Goal: Check status: Check status

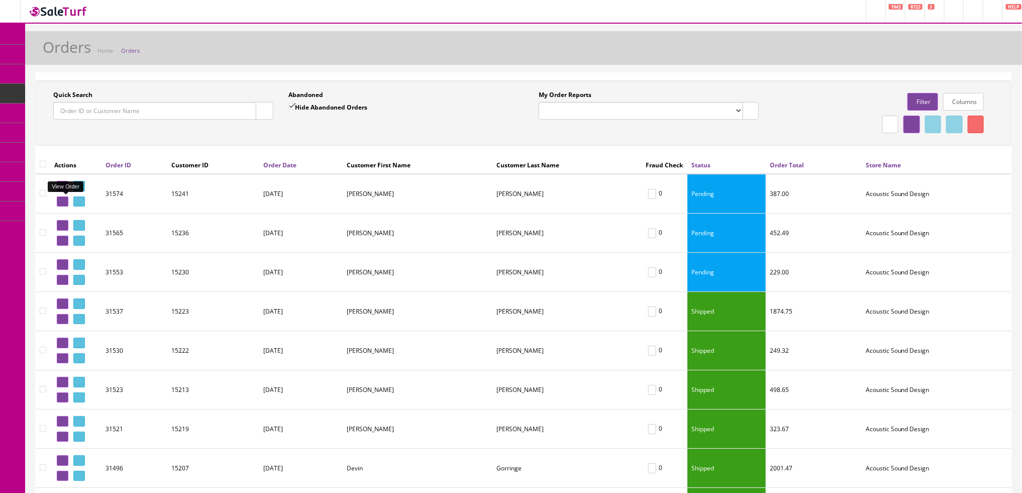
click at [80, 189] on icon at bounding box center [81, 186] width 2 height 6
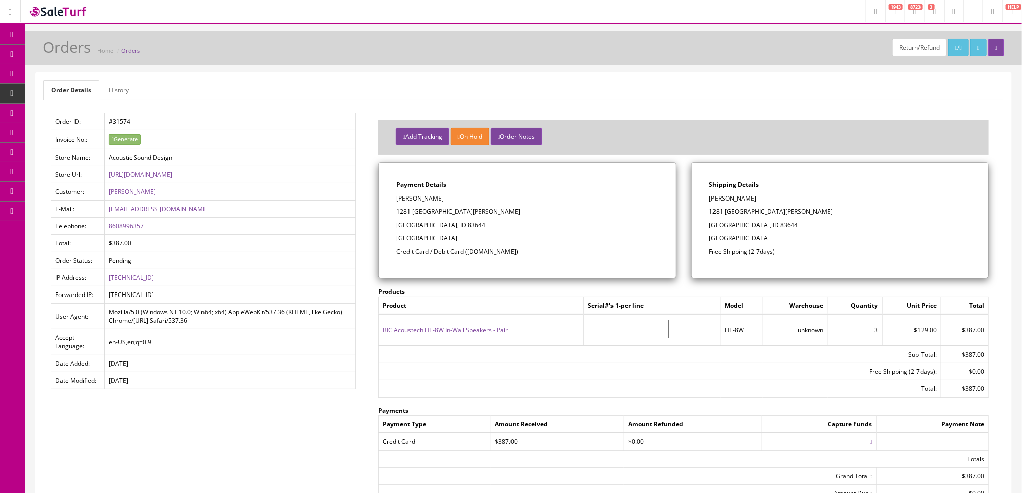
click at [127, 47] on link "Orders" at bounding box center [130, 51] width 19 height 8
